Goal: Task Accomplishment & Management: Manage account settings

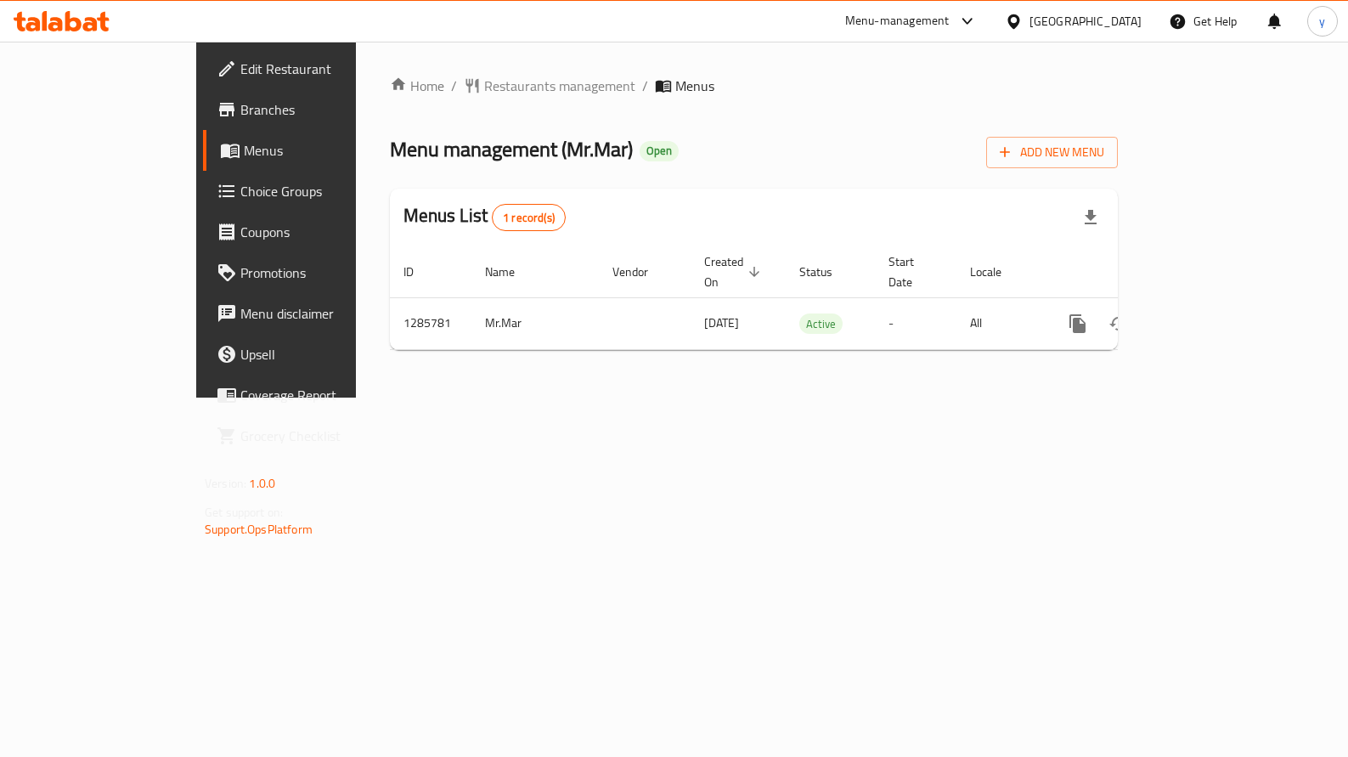
click at [240, 189] on span "Choice Groups" at bounding box center [323, 191] width 167 height 20
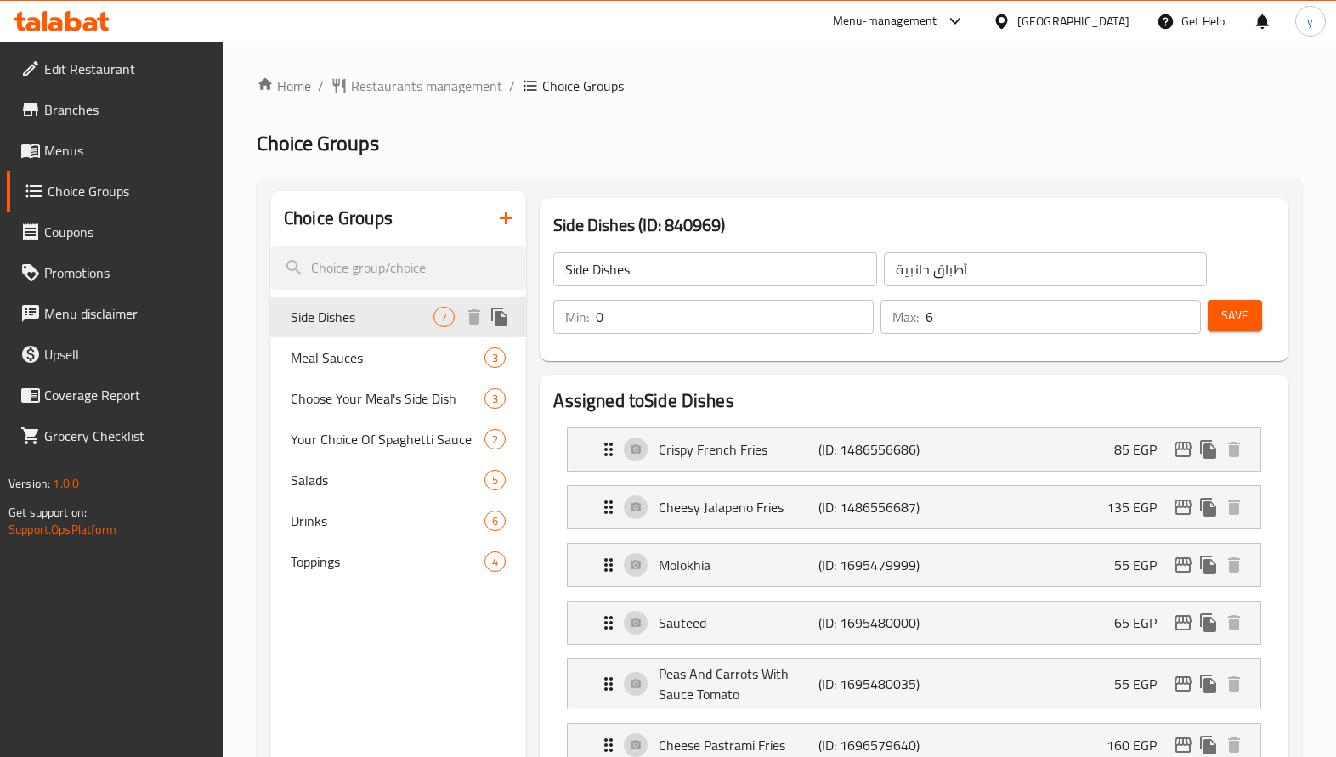
click at [378, 315] on span "Side Dishes" at bounding box center [362, 317] width 143 height 20
click at [355, 466] on div "Salads 5" at bounding box center [398, 480] width 256 height 41
type input "Salads"
type input "السلطات"
type input "5"
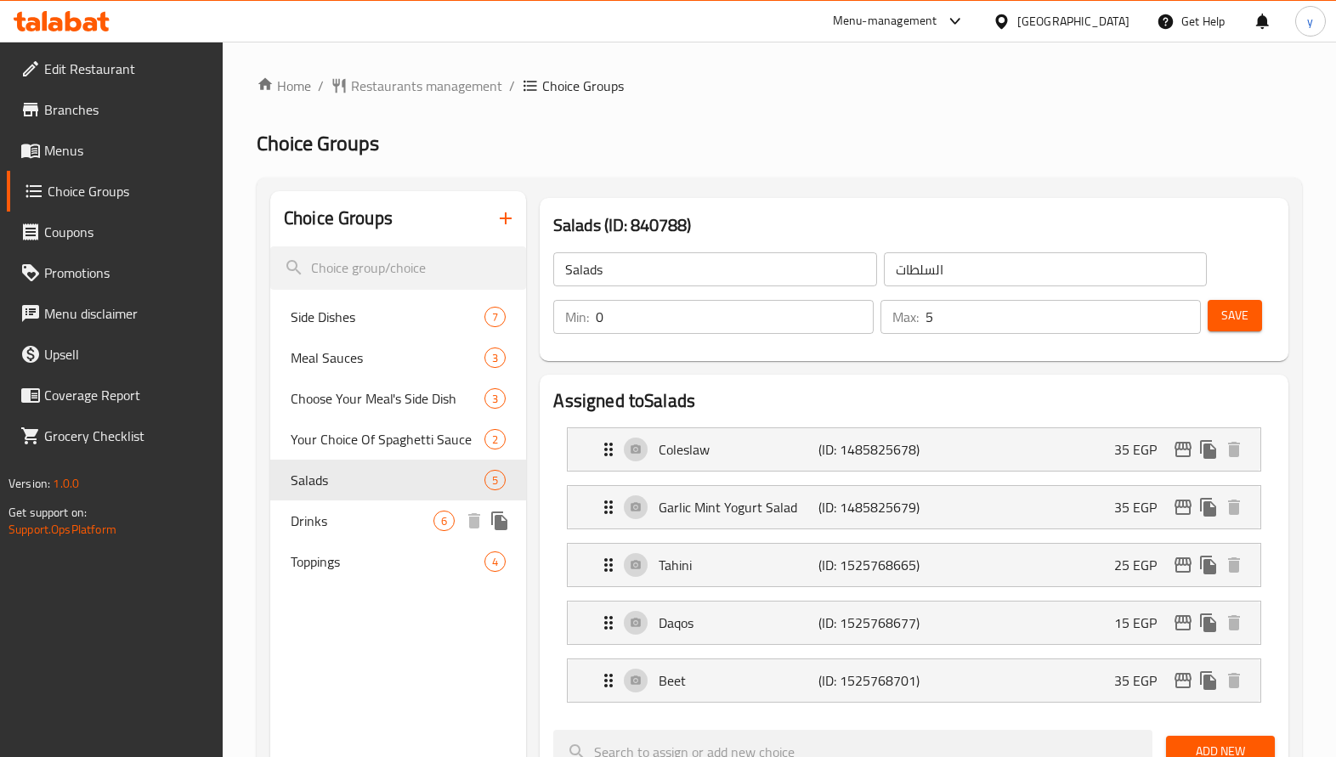
click at [344, 524] on span "Drinks" at bounding box center [362, 521] width 143 height 20
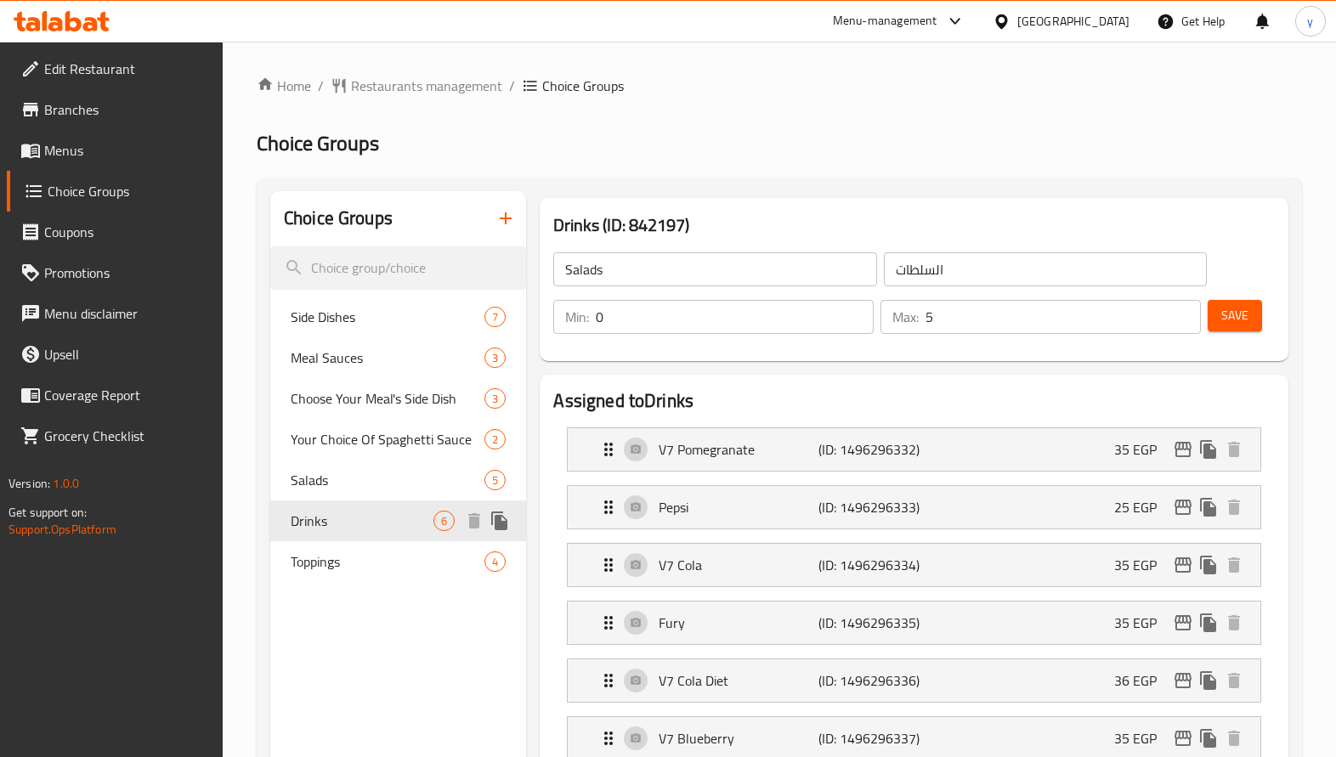
type input "Drinks"
type input "المشروبات"
type input "6"
click at [52, 25] on icon at bounding box center [55, 24] width 14 height 14
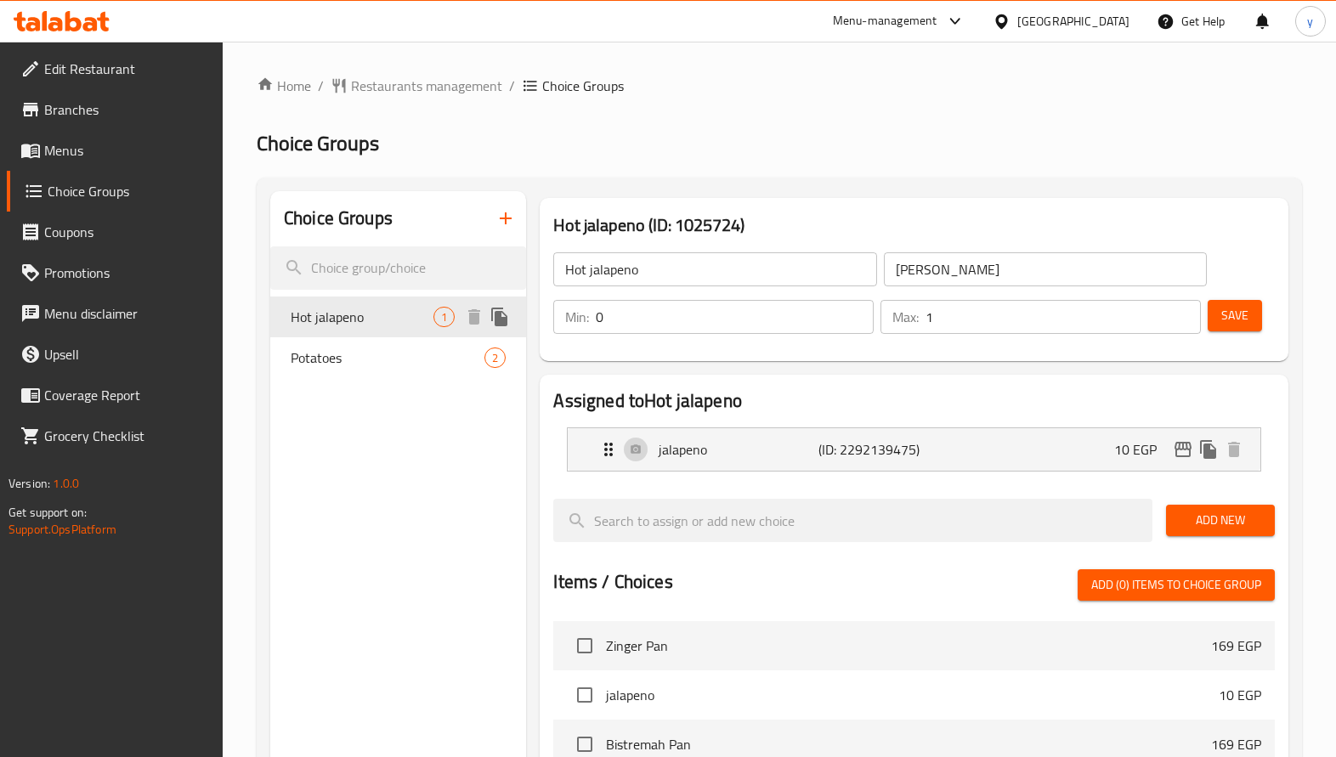
click at [381, 322] on span "Hot jalapeno" at bounding box center [362, 317] width 143 height 20
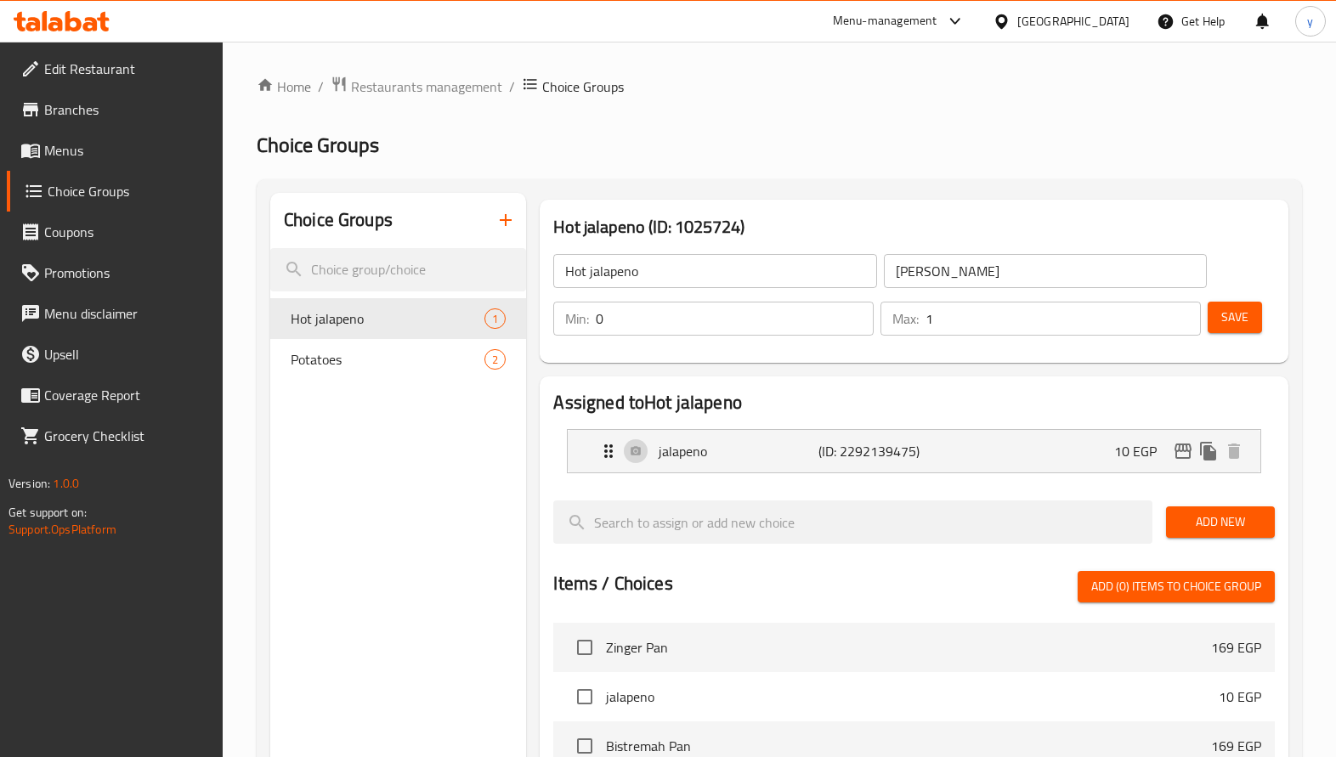
click at [60, 28] on icon at bounding box center [55, 24] width 14 height 14
